Goal: Information Seeking & Learning: Compare options

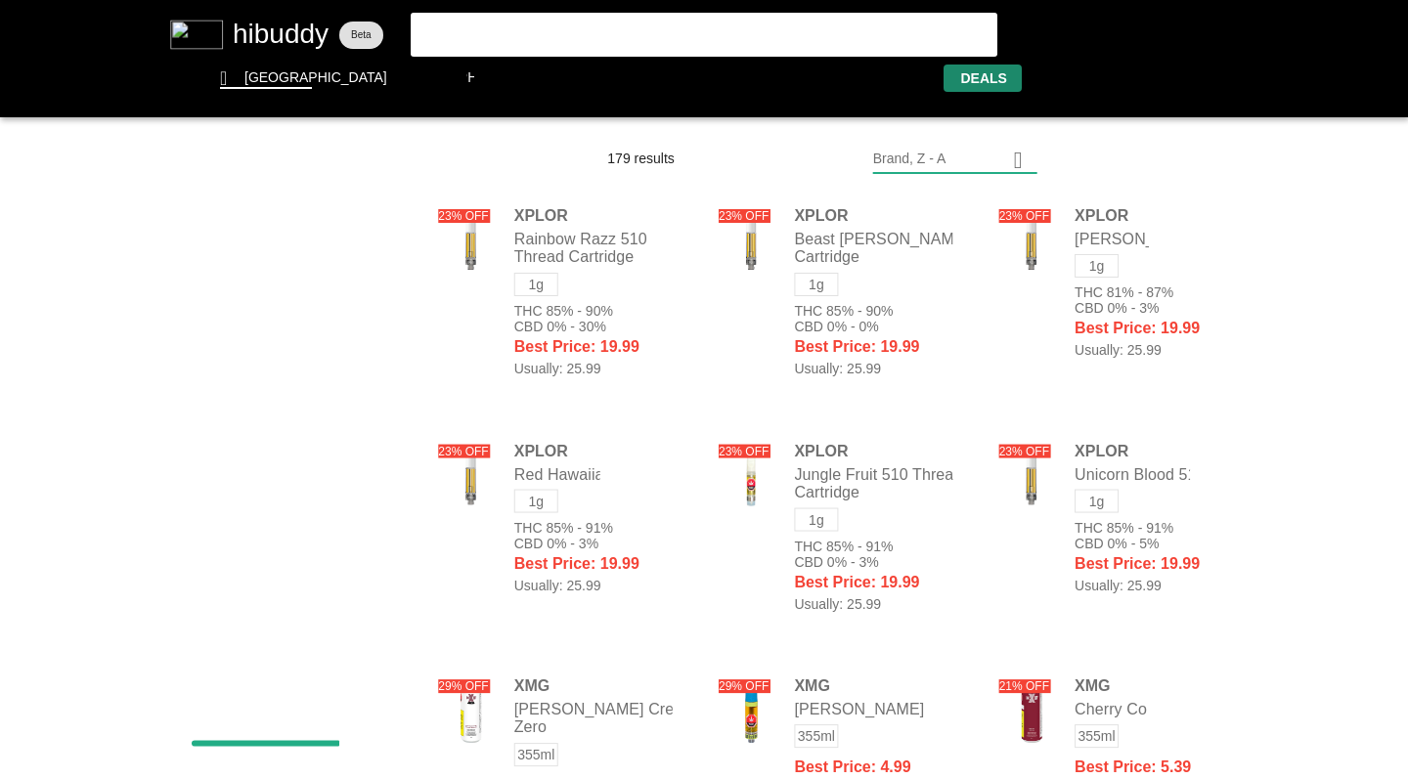
click at [1026, 155] on flt-glass-pane at bounding box center [704, 389] width 1408 height 779
click at [934, 448] on flt-glass-pane at bounding box center [704, 389] width 1408 height 779
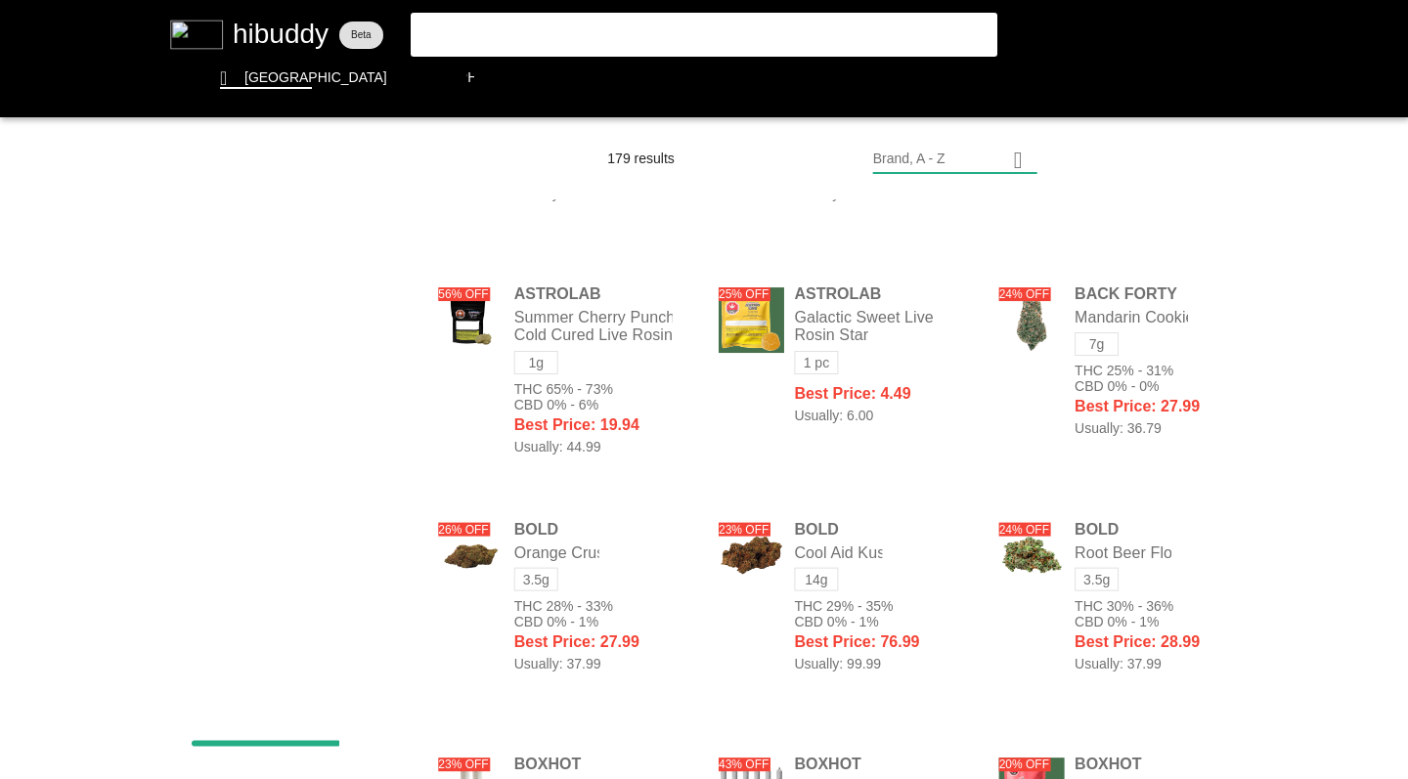
click at [637, 400] on flt-glass-pane at bounding box center [704, 389] width 1408 height 779
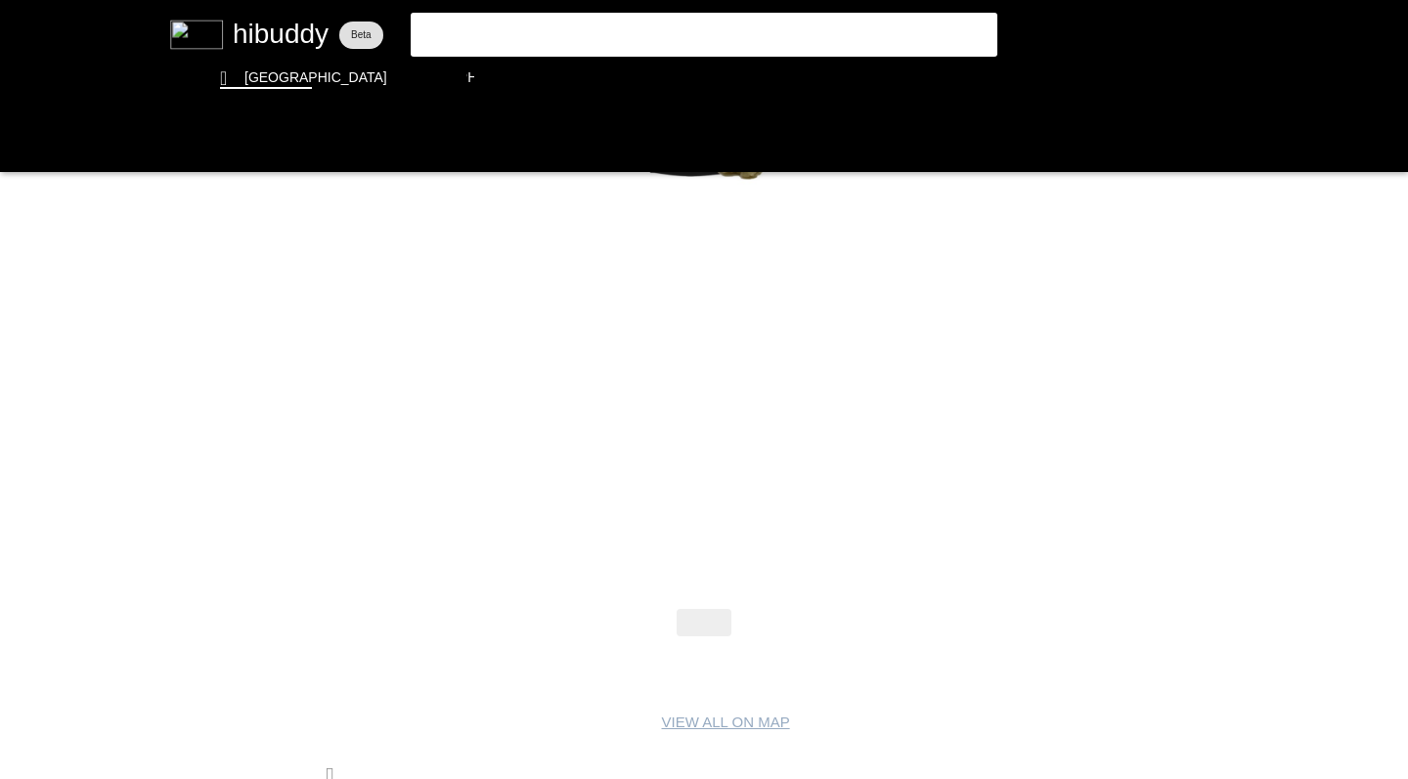
click at [17, 146] on flt-glass-pane at bounding box center [704, 389] width 1408 height 779
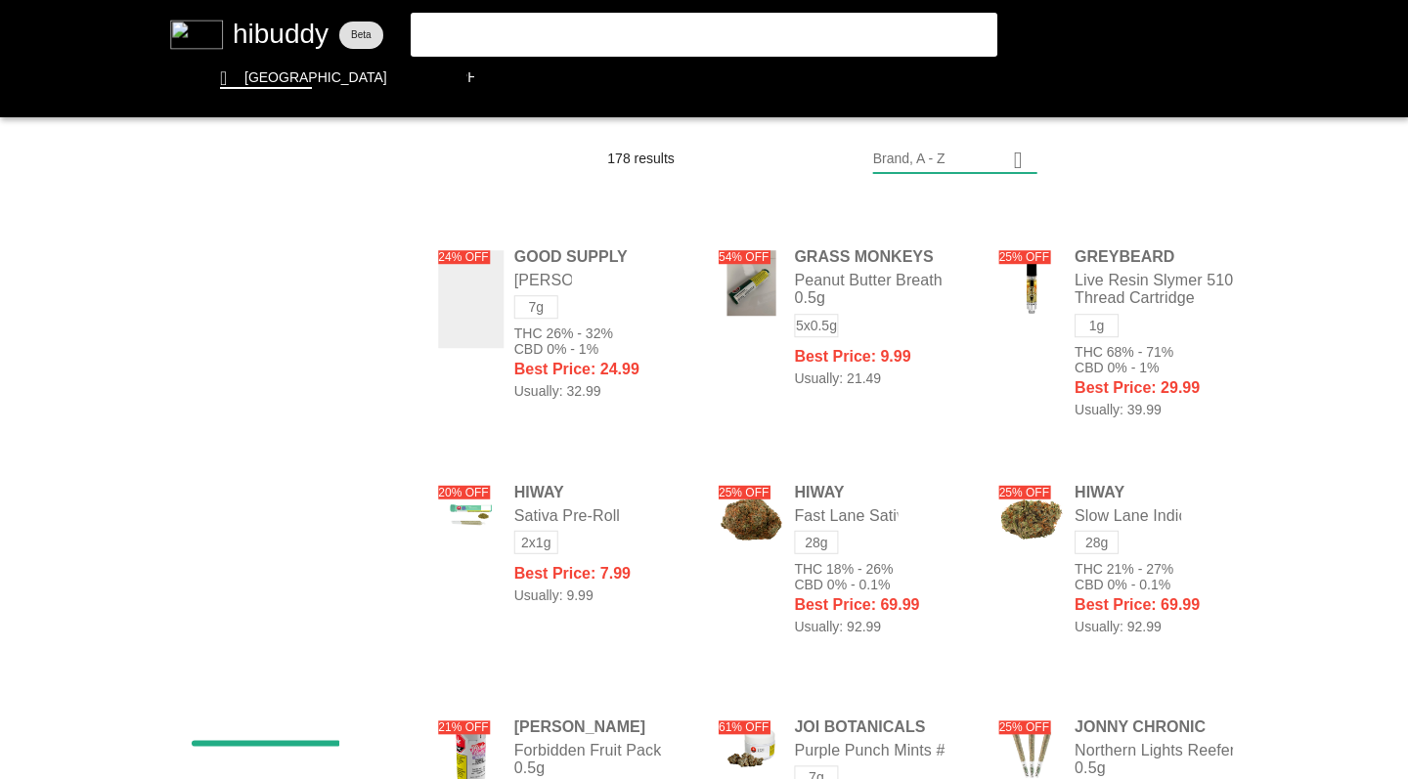
click at [754, 330] on flt-glass-pane at bounding box center [704, 389] width 1408 height 779
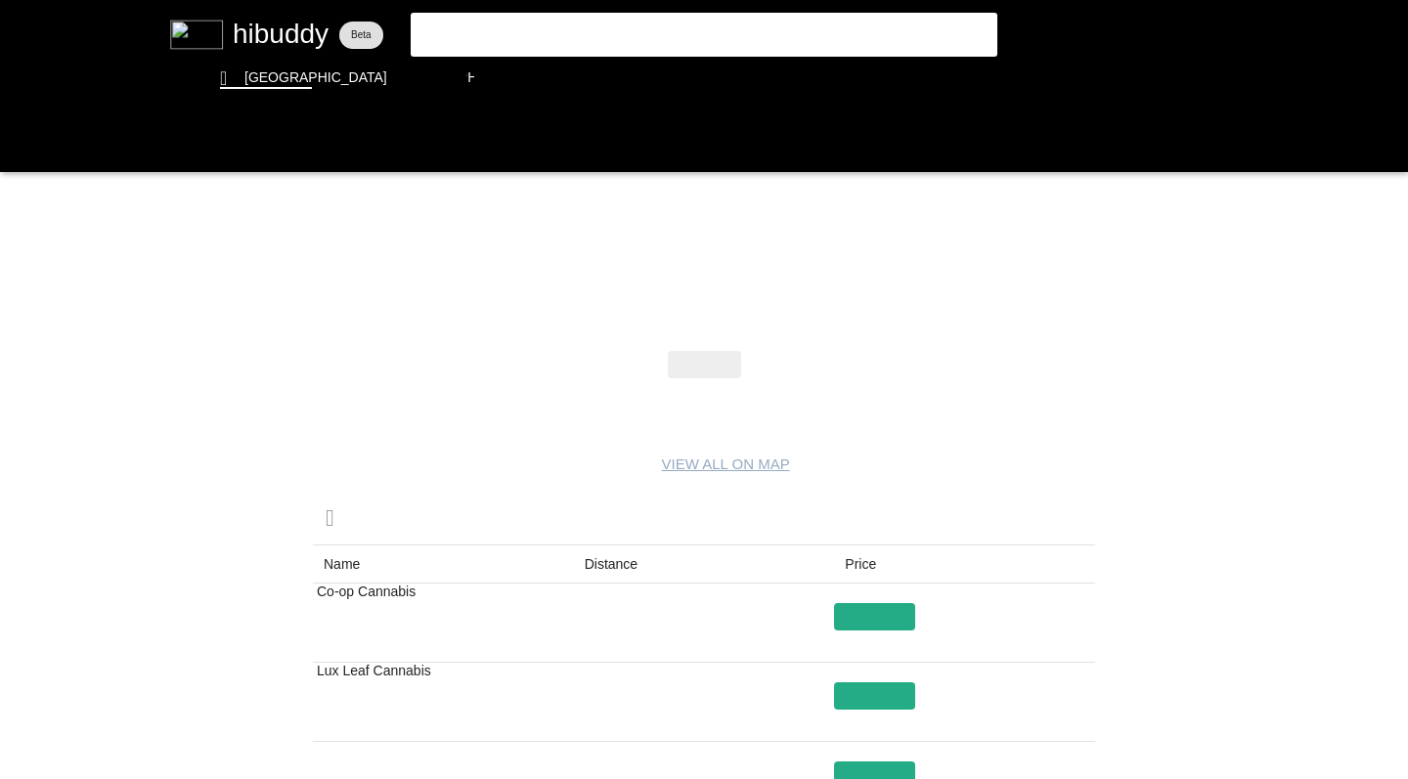
click at [22, 142] on flt-glass-pane at bounding box center [704, 389] width 1408 height 779
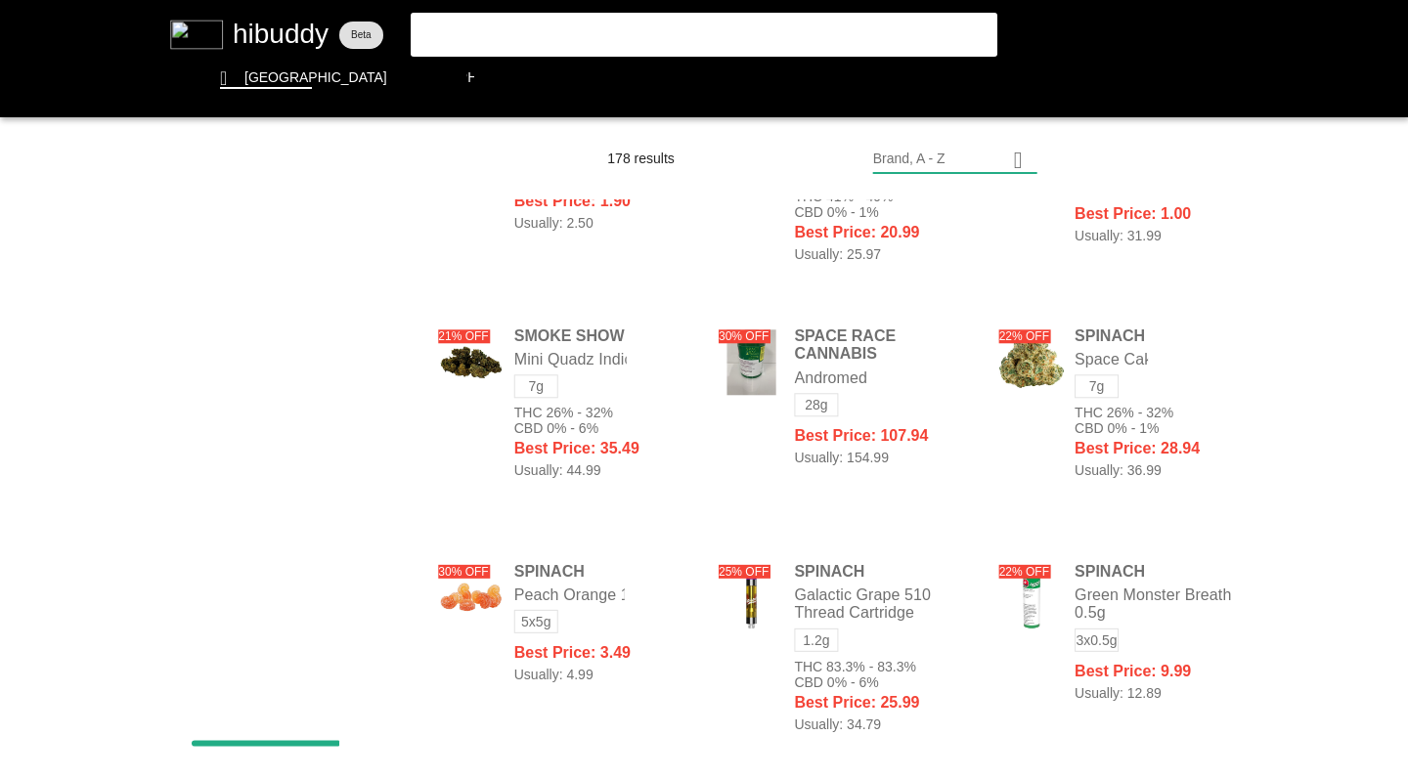
click at [602, 440] on flt-glass-pane at bounding box center [704, 389] width 1408 height 779
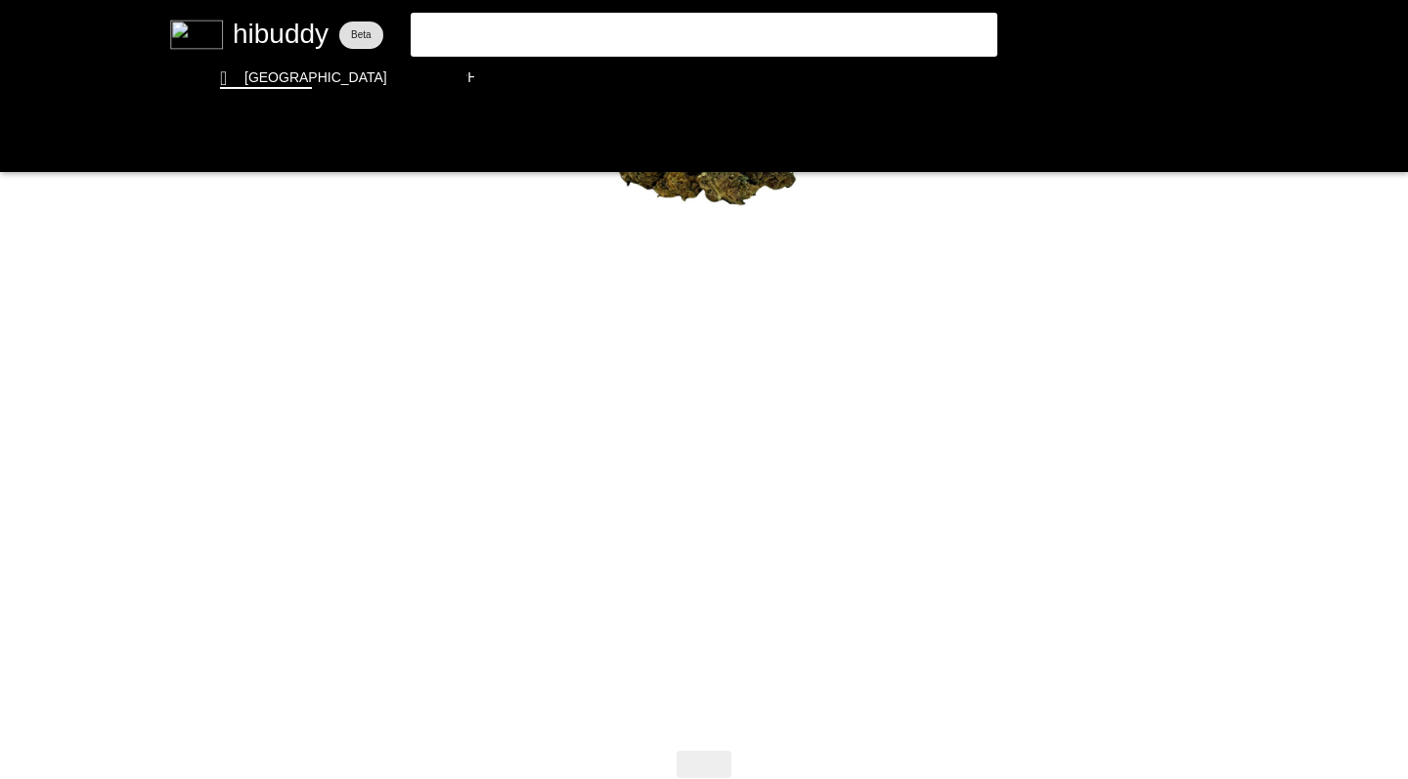
click at [16, 140] on flt-glass-pane at bounding box center [704, 389] width 1408 height 779
